Goal: Task Accomplishment & Management: Manage account settings

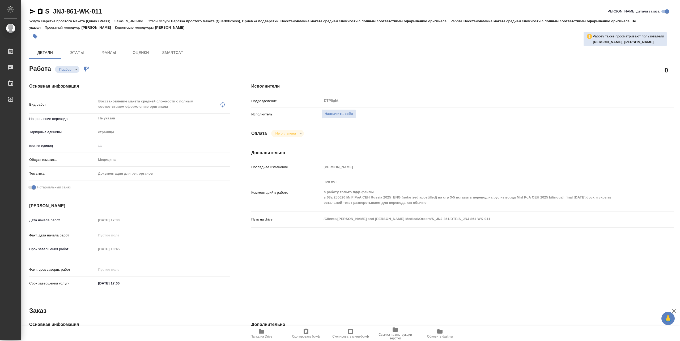
type textarea "x"
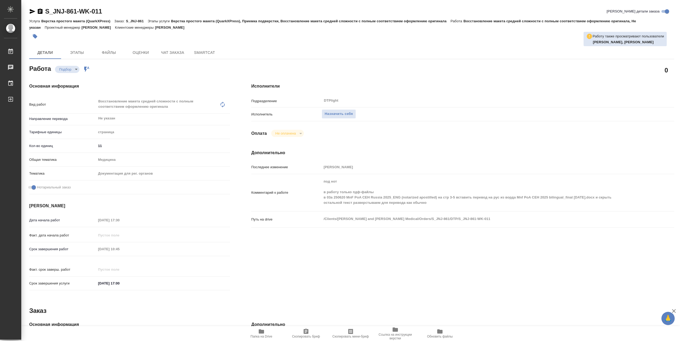
type textarea "x"
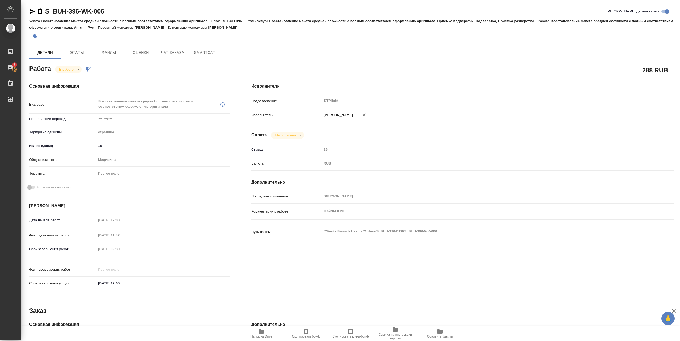
click at [265, 334] on span "Папка на Drive" at bounding box center [261, 334] width 38 height 10
click at [73, 69] on body "🙏 .cls-1 fill:#fff; AWATERA Pankina Anna Работы 3 Чаты График Выйти S_BUH-396-W…" at bounding box center [340, 170] width 680 height 341
click at [73, 77] on button "Выполнен" at bounding box center [68, 78] width 19 height 6
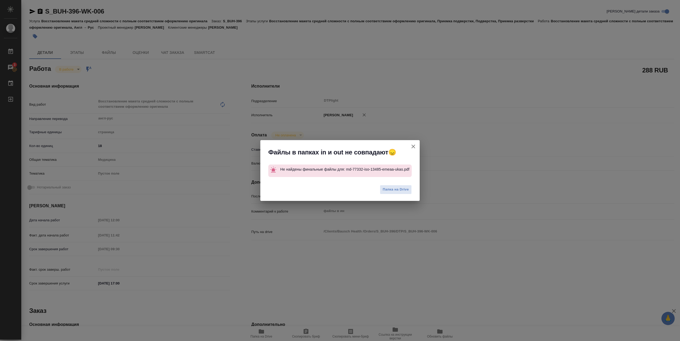
type textarea "x"
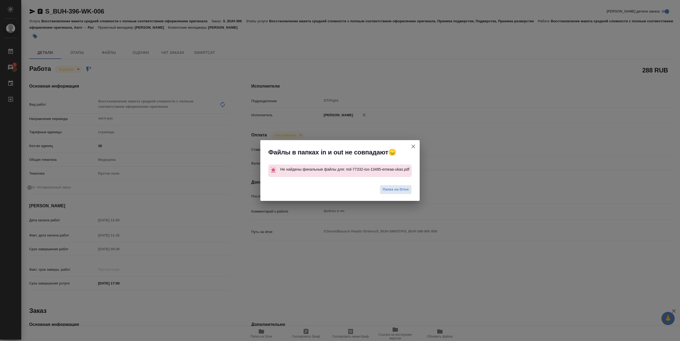
type textarea "x"
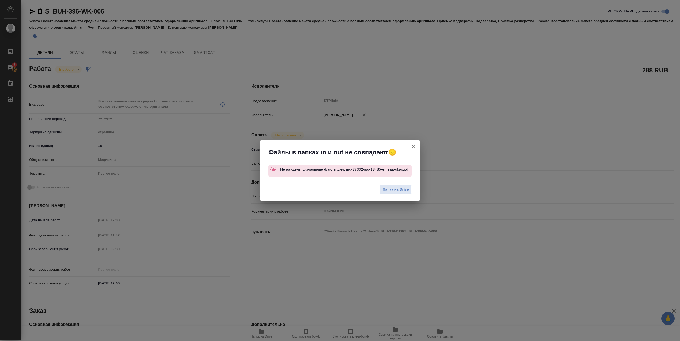
click at [266, 335] on div "Файлы в папках in и out не совпадают😞 Не найдены финальные файлы для: md-77332-…" at bounding box center [340, 170] width 680 height 341
type textarea "x"
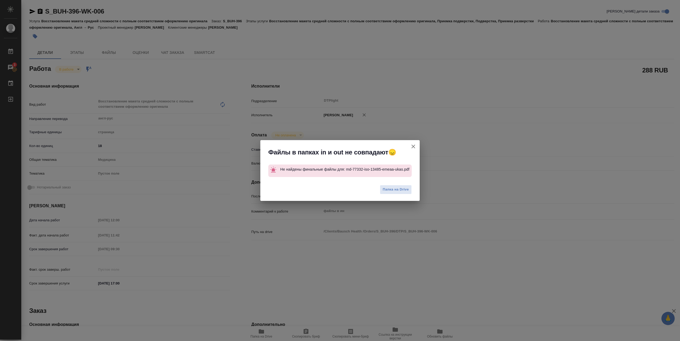
type textarea "x"
click at [412, 146] on icon "button" at bounding box center [413, 146] width 6 height 6
type textarea "x"
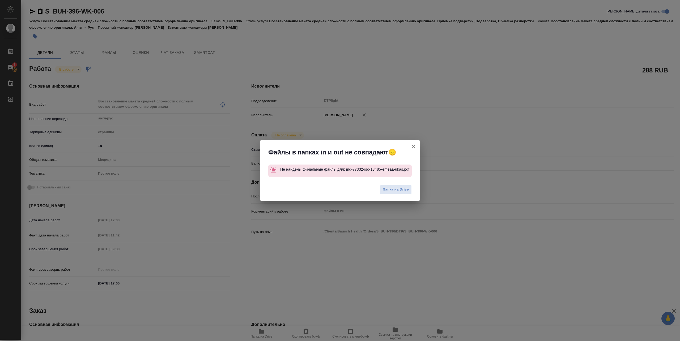
type textarea "x"
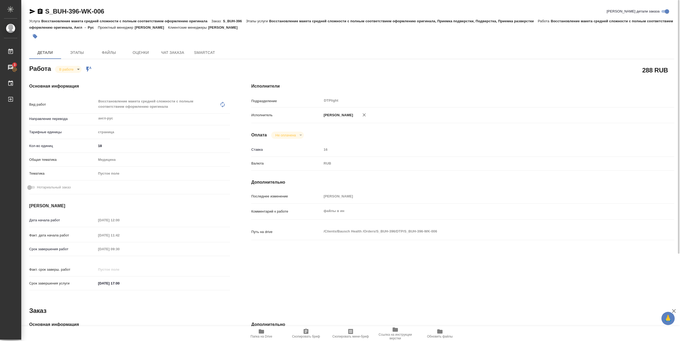
click at [261, 334] on icon "button" at bounding box center [261, 332] width 6 height 6
click at [72, 69] on body "🙏 .cls-1 fill:#fff; AWATERA Pankina Anna Работы 3 Чаты График Выйти S_BUH-396-W…" at bounding box center [340, 170] width 680 height 341
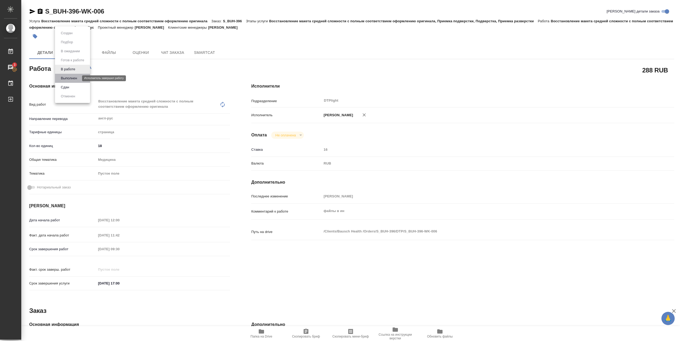
click at [72, 77] on button "Выполнен" at bounding box center [68, 78] width 19 height 6
type textarea "x"
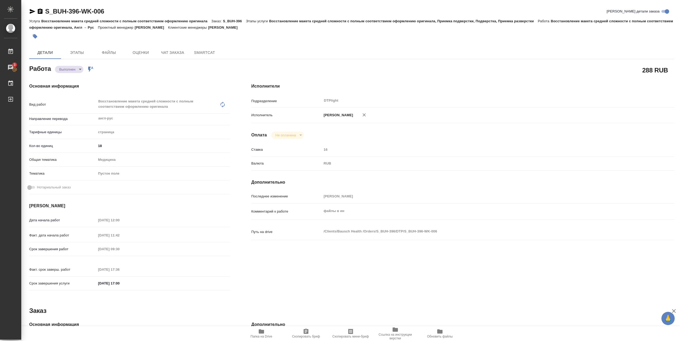
type textarea "x"
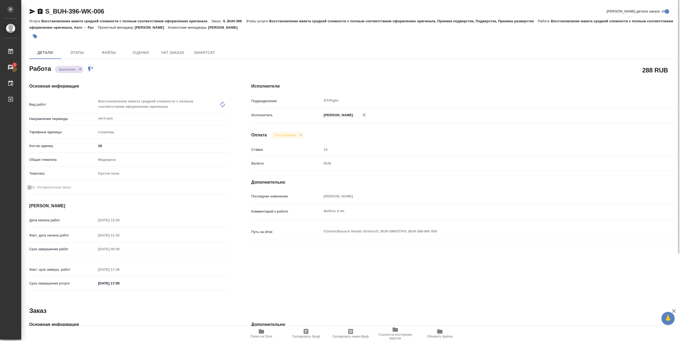
type textarea "x"
drag, startPoint x: 45, startPoint y: 15, endPoint x: 115, endPoint y: 13, distance: 69.9
click at [115, 13] on div "S_BUH-396-WK-006 Кратко детали заказа" at bounding box center [351, 11] width 645 height 9
copy link "S_BUH-396-WK-006"
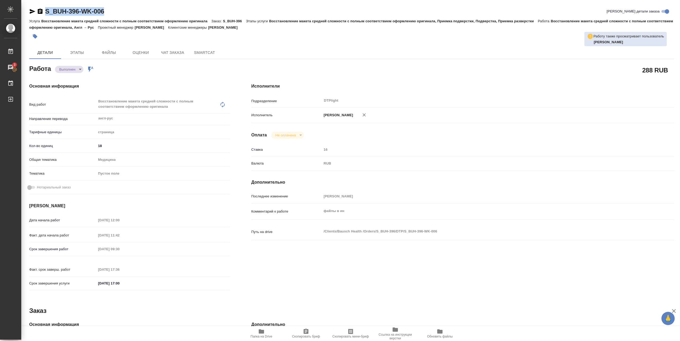
type textarea "x"
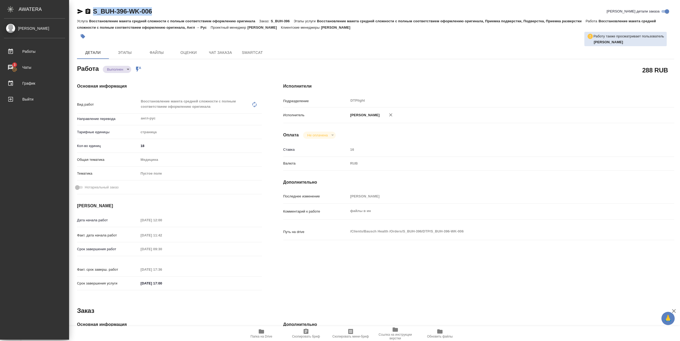
type textarea "x"
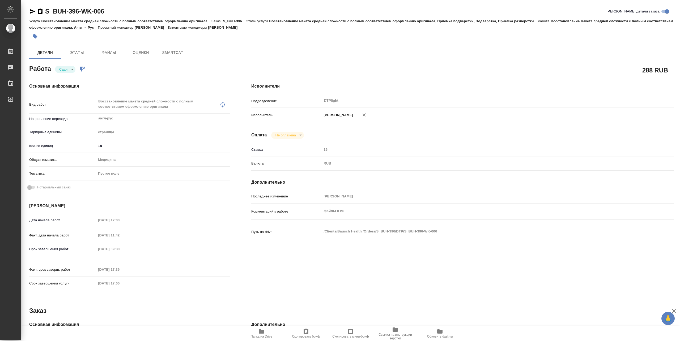
type textarea "x"
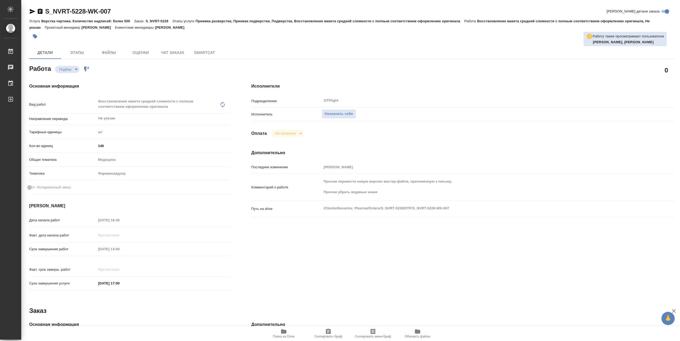
type textarea "x"
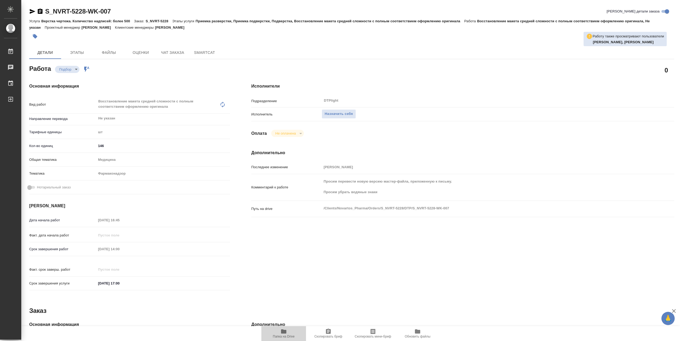
click at [281, 334] on icon "button" at bounding box center [284, 332] width 6 height 6
type textarea "x"
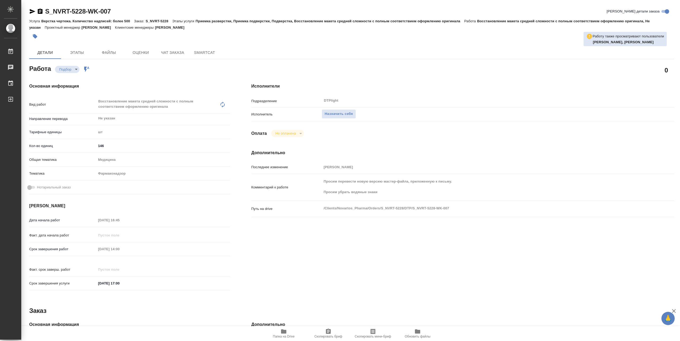
type textarea "x"
click at [344, 111] on span "Назначить себя" at bounding box center [339, 114] width 28 height 6
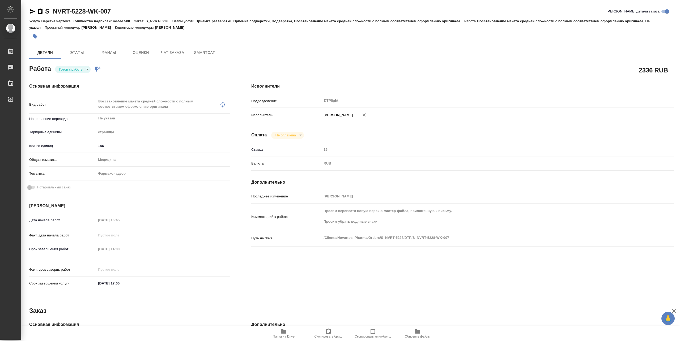
type textarea "x"
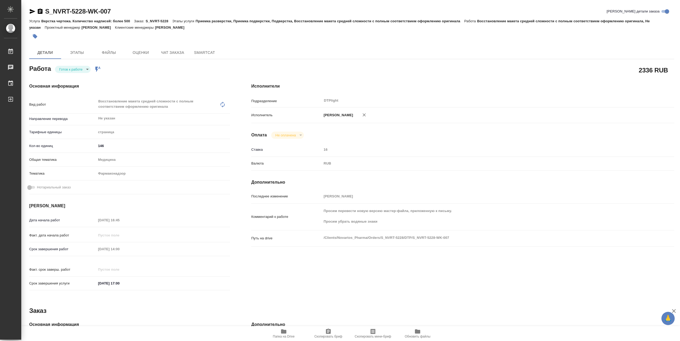
type textarea "x"
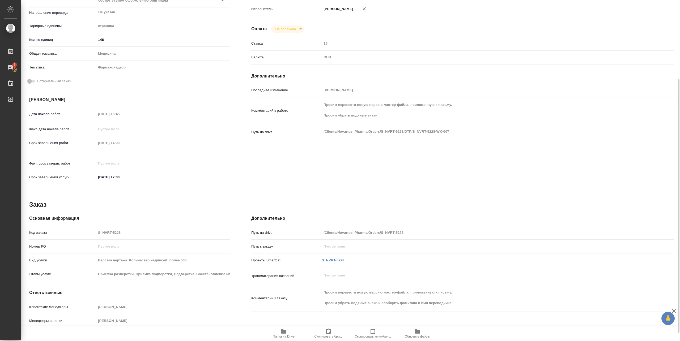
scroll to position [117, 0]
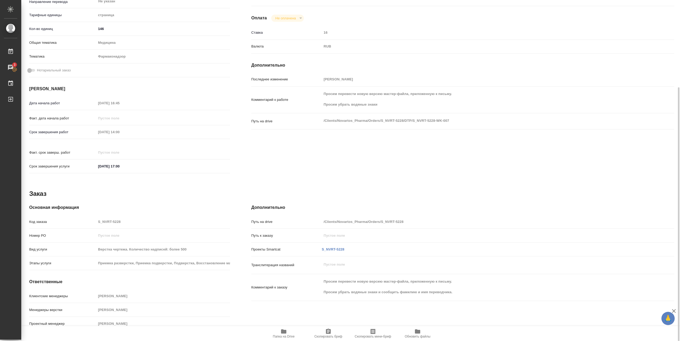
click at [463, 100] on div "Комментарий к работе [PERSON_NAME] перевести новую версию мастер-файла, приложе…" at bounding box center [462, 100] width 423 height 22
click at [319, 100] on div "Комментарий к работе [PERSON_NAME] перевести новую версию мастер-файла, приложе…" at bounding box center [462, 100] width 423 height 22
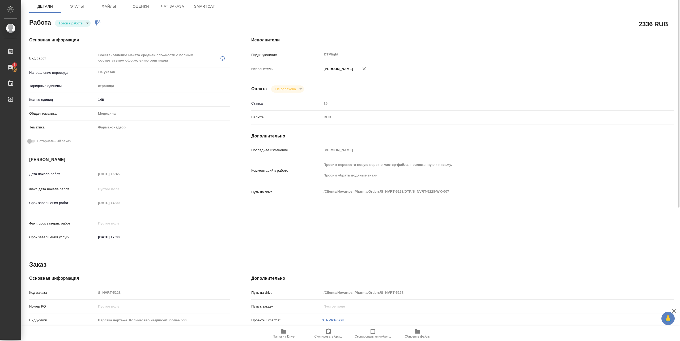
scroll to position [0, 0]
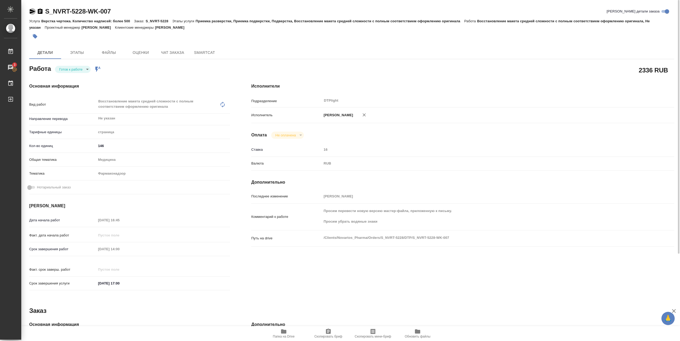
click at [32, 12] on icon "button" at bounding box center [33, 11] width 6 height 5
click at [88, 71] on body "🙏 .cls-1 fill:#fff; AWATERA [PERSON_NAME] 3 Чаты График Выйти S_NVRT-5228-WK-00…" at bounding box center [340, 170] width 680 height 341
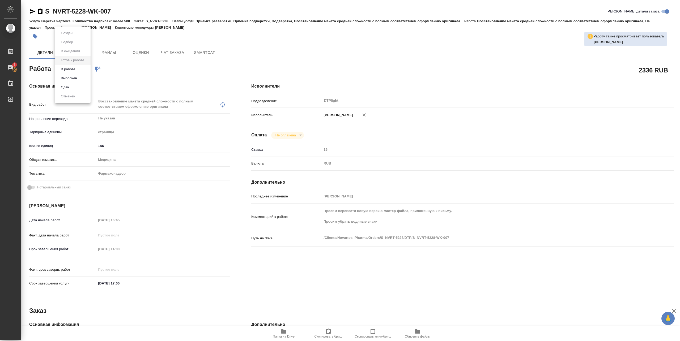
click at [134, 83] on div at bounding box center [340, 170] width 680 height 341
click at [85, 69] on body "🙏 .cls-1 fill:#fff; AWATERA [PERSON_NAME] 3 Чаты График Выйти S_NVRT-5228-WK-00…" at bounding box center [340, 170] width 680 height 341
click at [73, 71] on button "В работе" at bounding box center [68, 69] width 18 height 6
type textarea "x"
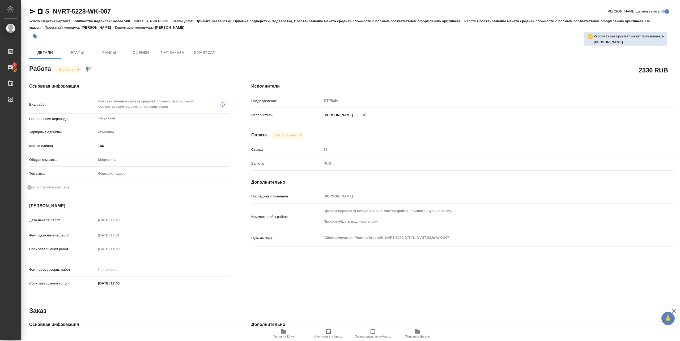
type textarea "x"
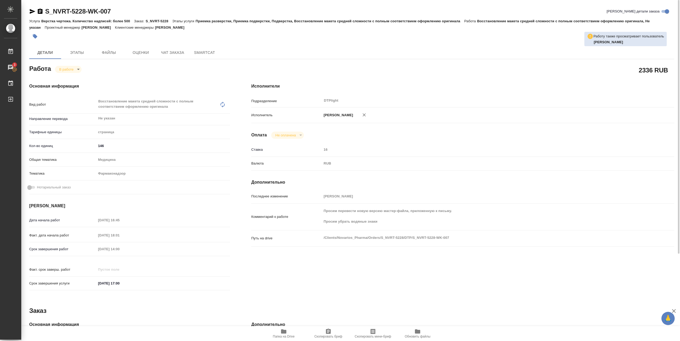
type textarea "x"
